Goal: Use online tool/utility: Utilize a website feature to perform a specific function

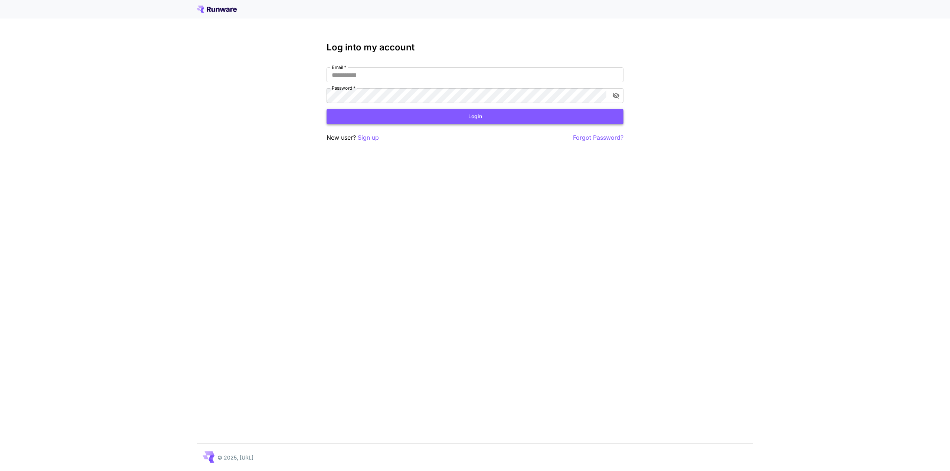
type input "**********"
click at [542, 121] on button "Login" at bounding box center [474, 116] width 297 height 15
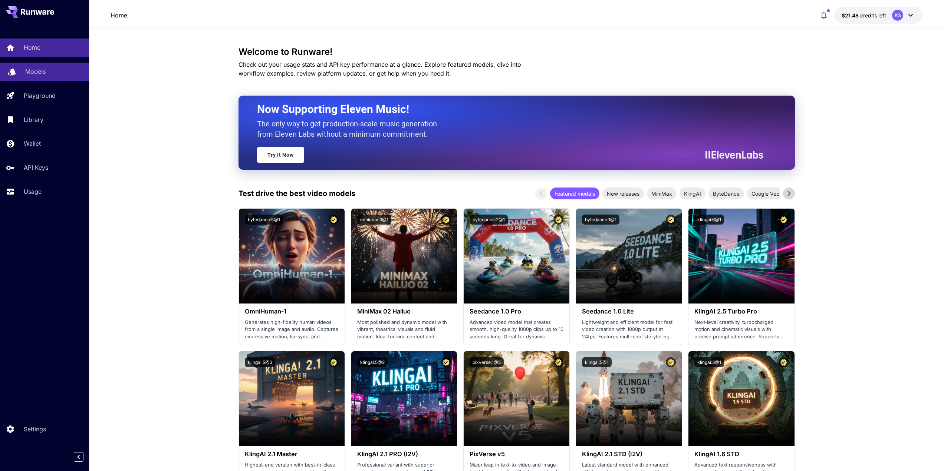
click at [48, 66] on link "Models" at bounding box center [44, 72] width 89 height 18
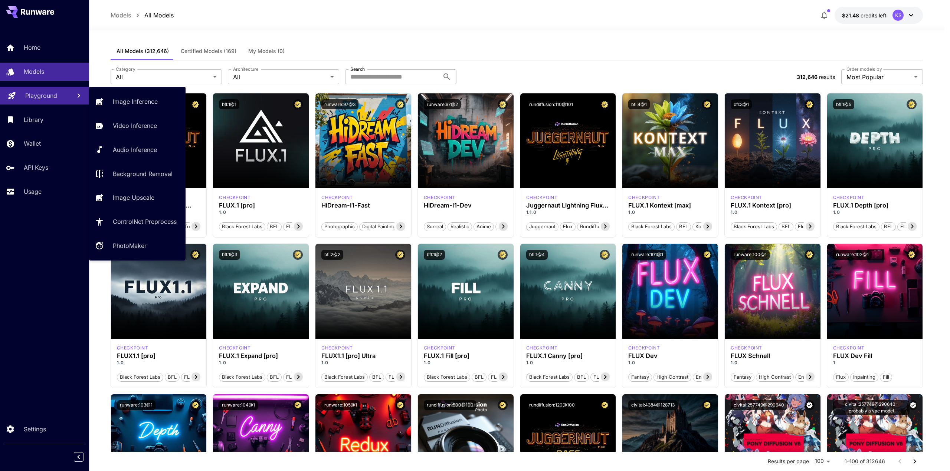
click at [64, 103] on link "Playground" at bounding box center [44, 96] width 89 height 18
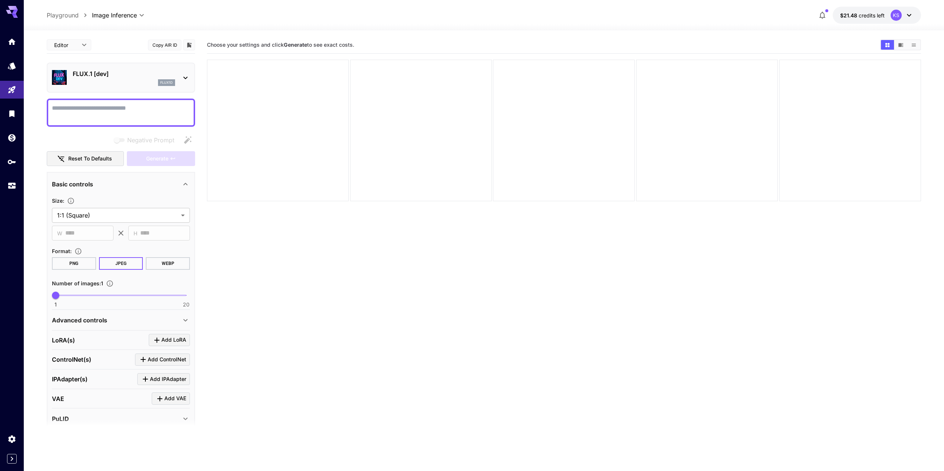
click at [100, 68] on div "FLUX.1 [dev] flux1d" at bounding box center [121, 77] width 138 height 23
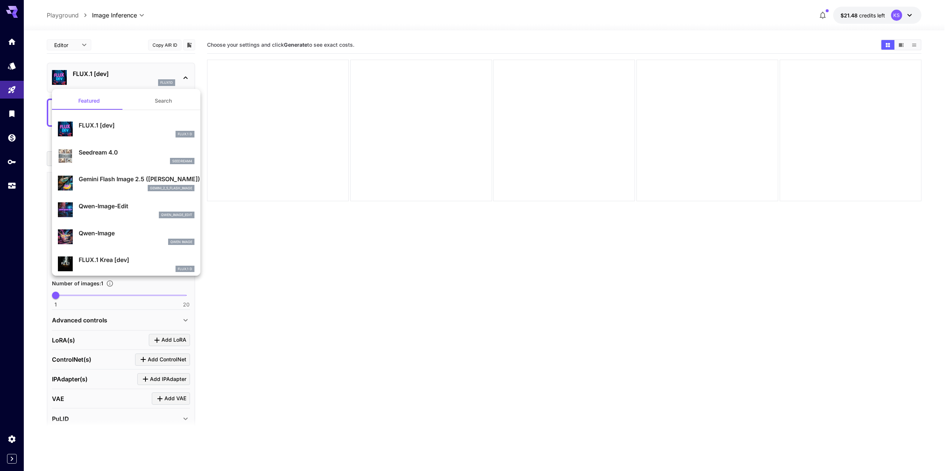
click at [259, 40] on div at bounding box center [475, 235] width 950 height 471
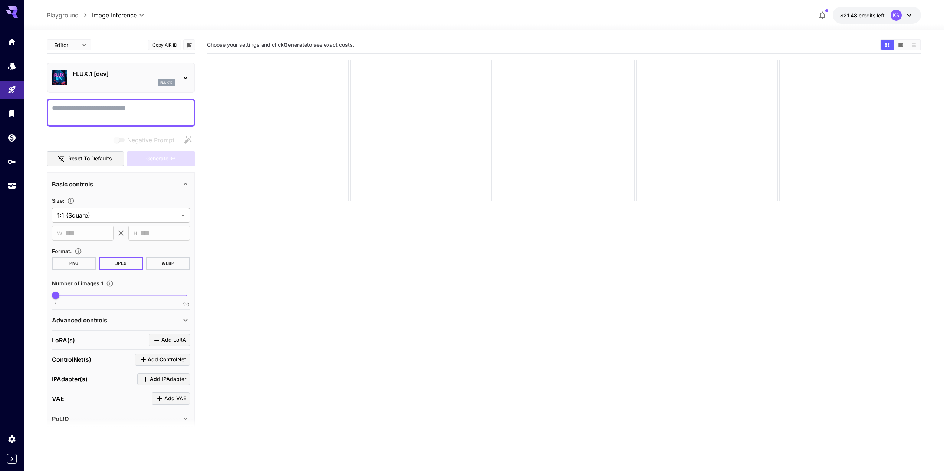
click at [15, 4] on div at bounding box center [12, 9] width 24 height 18
click at [13, 12] on icon at bounding box center [15, 12] width 6 height 4
